Goal: Task Accomplishment & Management: Manage account settings

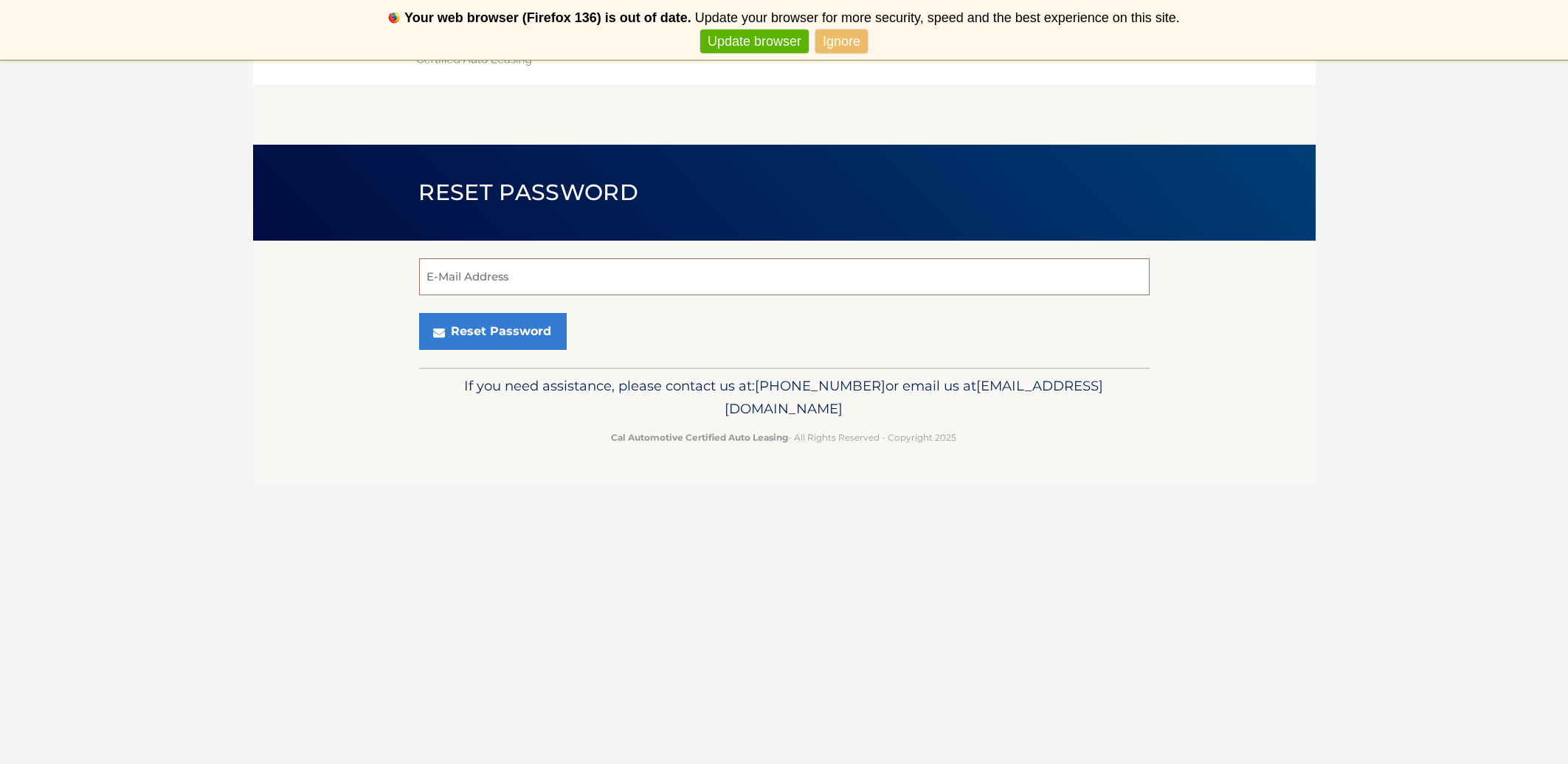
click at [511, 274] on input "E-Mail Address" at bounding box center [784, 277] width 730 height 37
type input "[EMAIL_ADDRESS][DOMAIN_NAME]"
click at [499, 325] on button "Reset Password" at bounding box center [493, 331] width 148 height 37
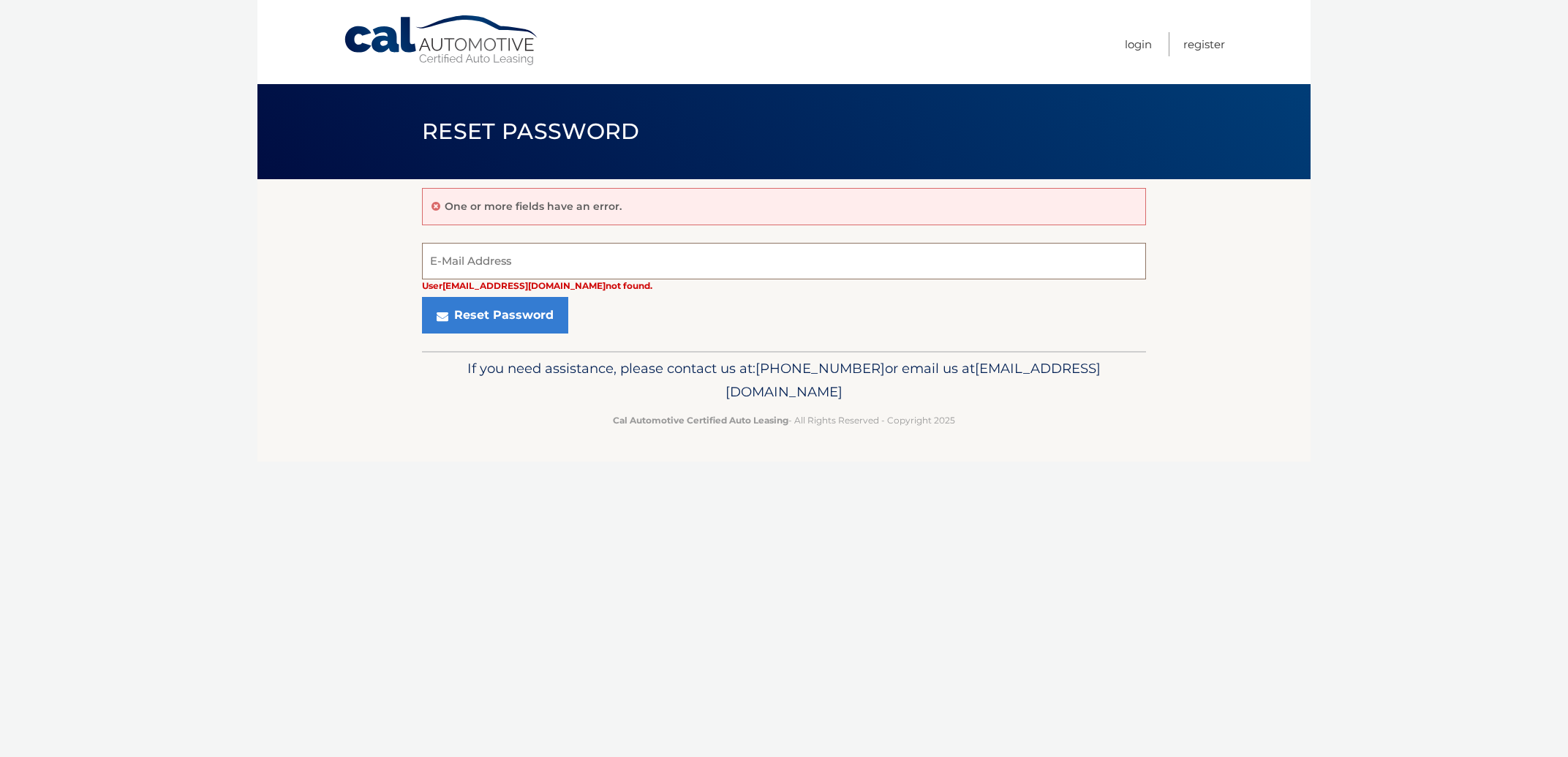
click at [538, 251] on input "E-Mail Address" at bounding box center [783, 261] width 724 height 37
type input "[EMAIL_ADDRESS][DOMAIN_NAME]"
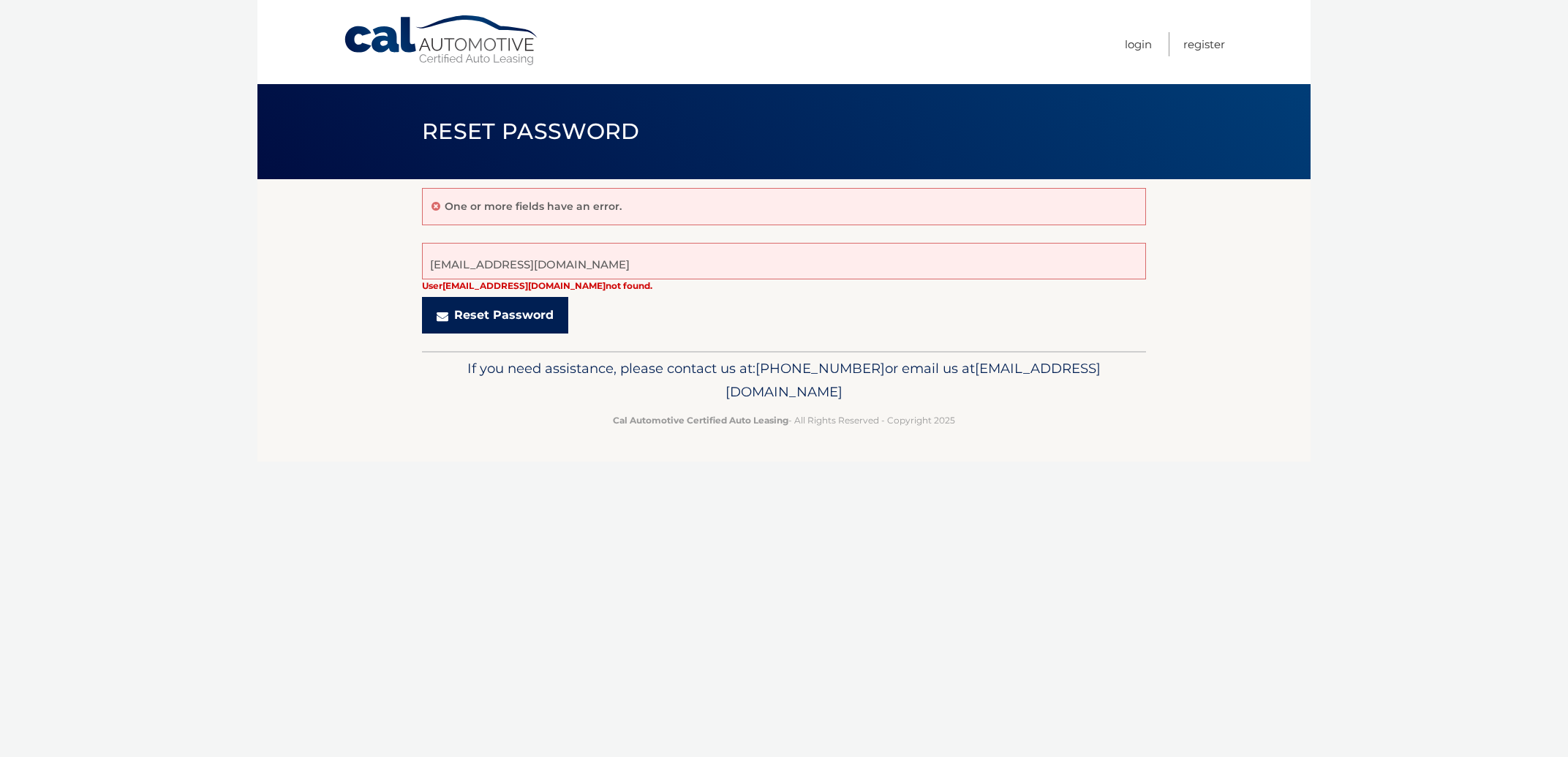
click at [520, 302] on button "Reset Password" at bounding box center [495, 315] width 147 height 37
click at [1024, 554] on div "Cal Automotive Menu Login Register Reset Password ×" at bounding box center [784, 378] width 1053 height 757
